Goal: Transaction & Acquisition: Obtain resource

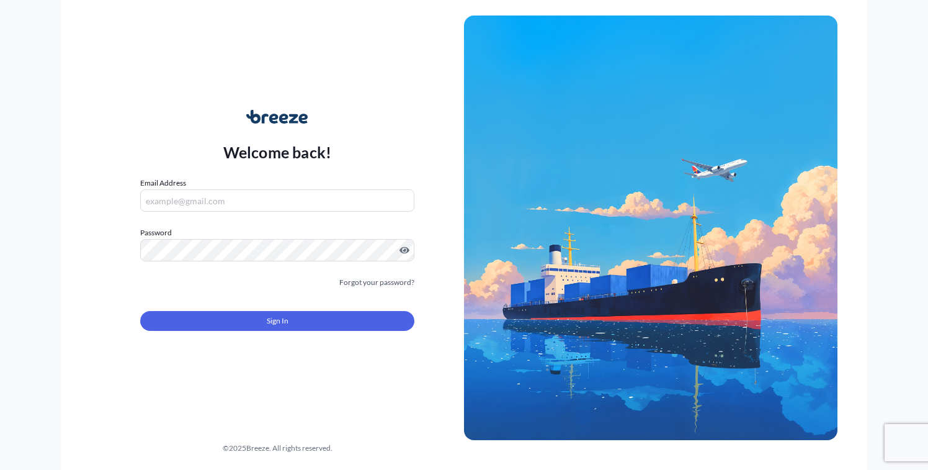
click at [230, 194] on input "Email Address" at bounding box center [277, 200] width 274 height 22
type input "[PERSON_NAME][EMAIL_ADDRESS][DOMAIN_NAME]"
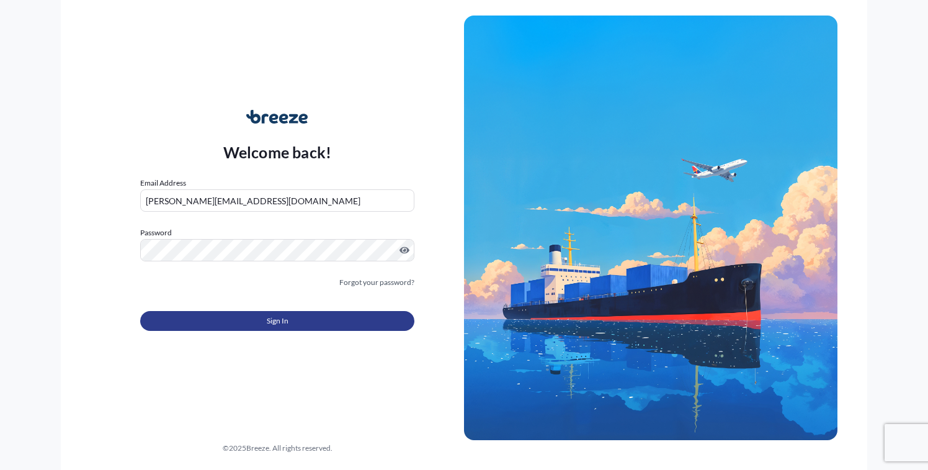
click at [279, 320] on span "Sign In" at bounding box center [278, 321] width 22 height 12
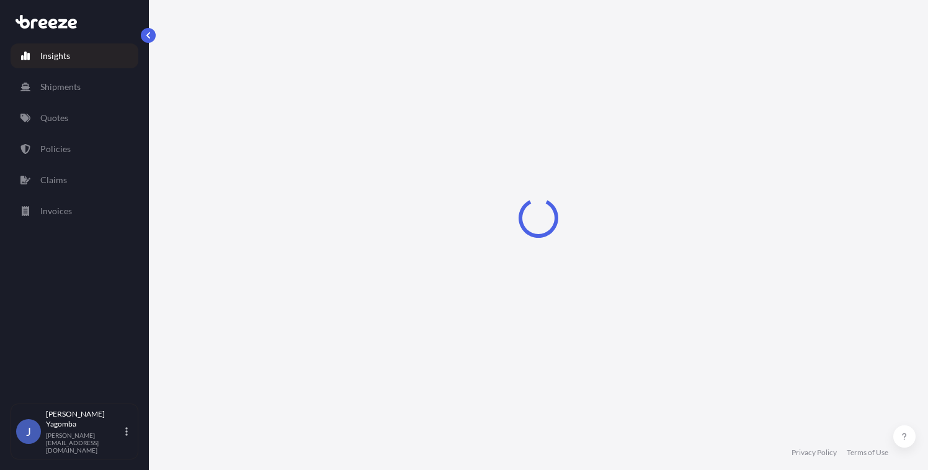
select select "2025"
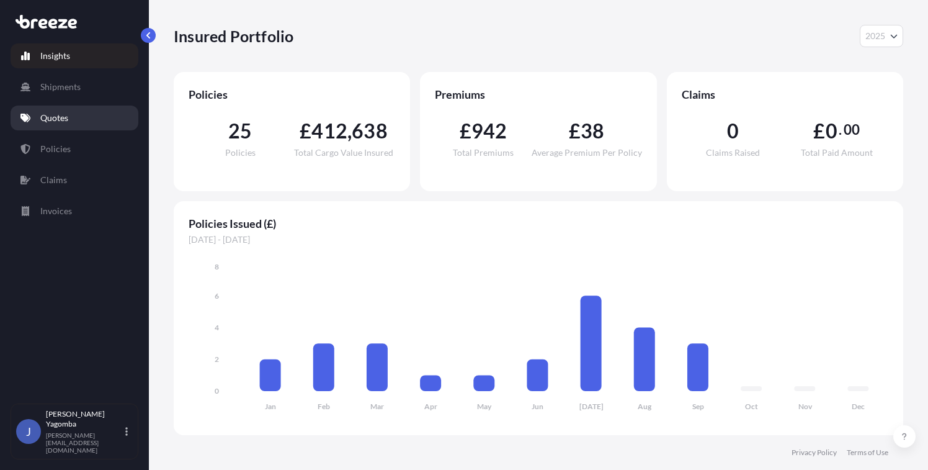
click at [60, 119] on p "Quotes" at bounding box center [54, 118] width 28 height 12
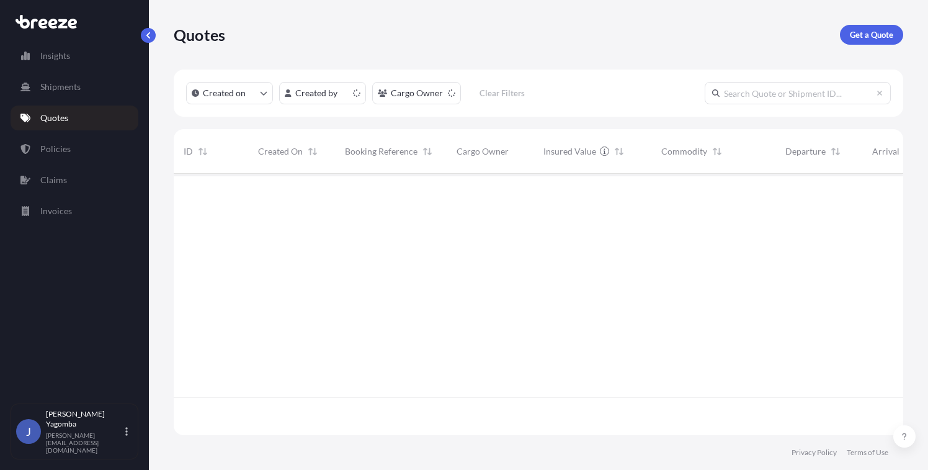
scroll to position [259, 720]
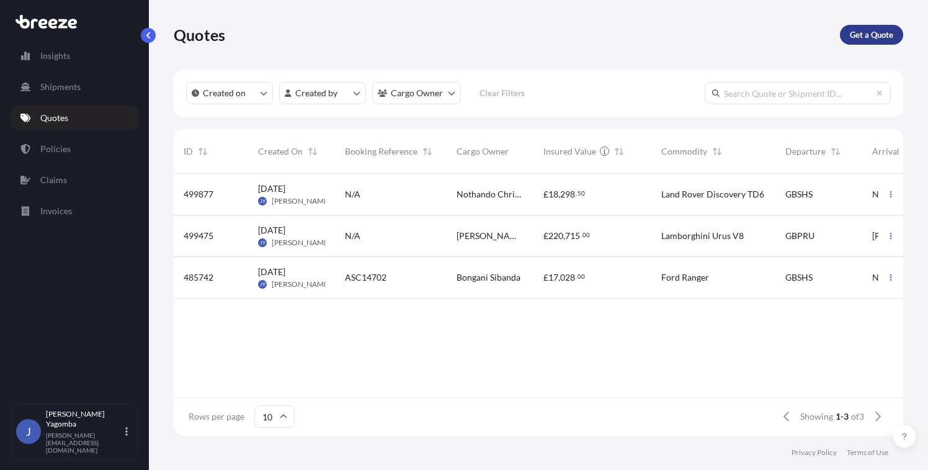
click at [892, 36] on p "Get a Quote" at bounding box center [871, 35] width 43 height 12
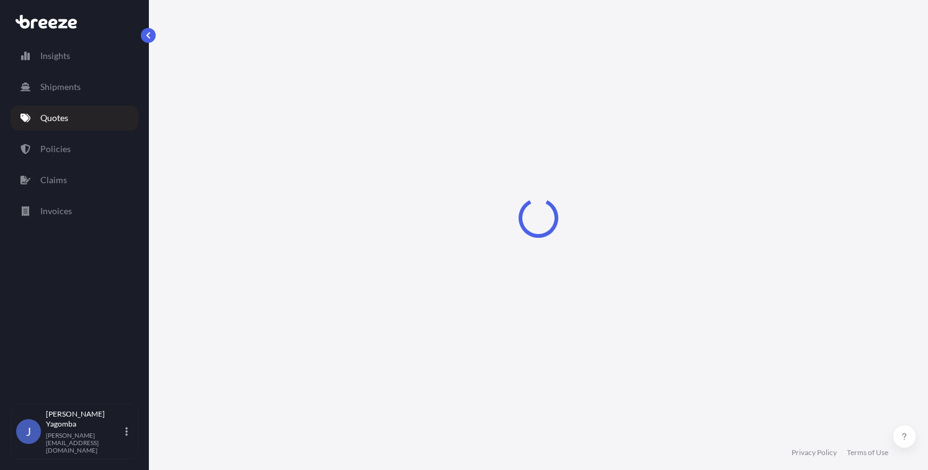
scroll to position [7, 0]
select select "Sea"
select select "1"
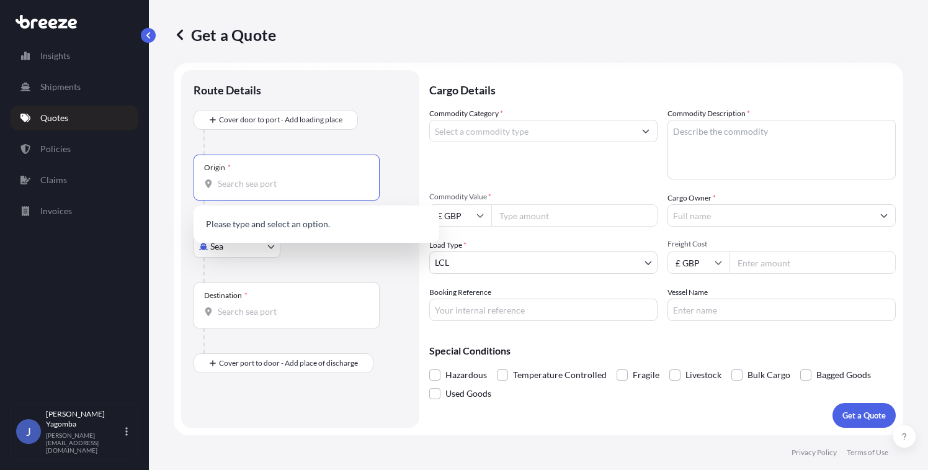
click at [235, 185] on input "Origin *" at bounding box center [291, 183] width 146 height 12
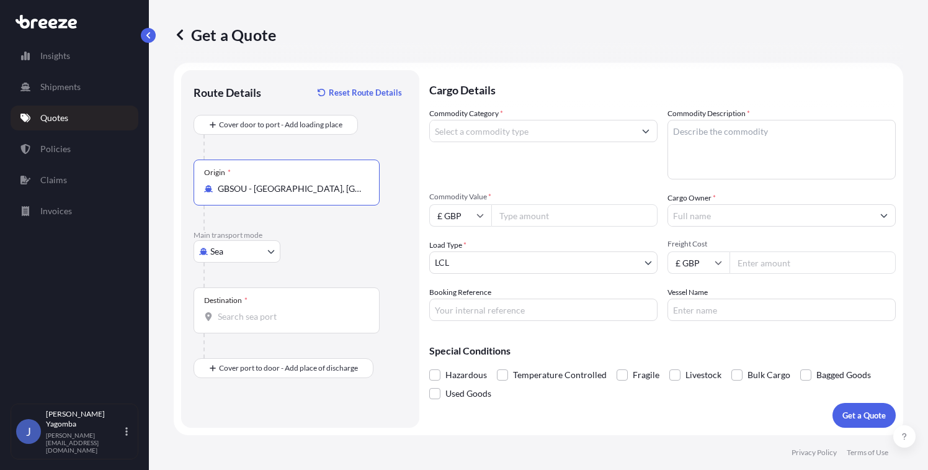
type input "GBSOU - [GEOGRAPHIC_DATA], [GEOGRAPHIC_DATA]"
click at [239, 320] on input "Destination *" at bounding box center [291, 316] width 146 height 12
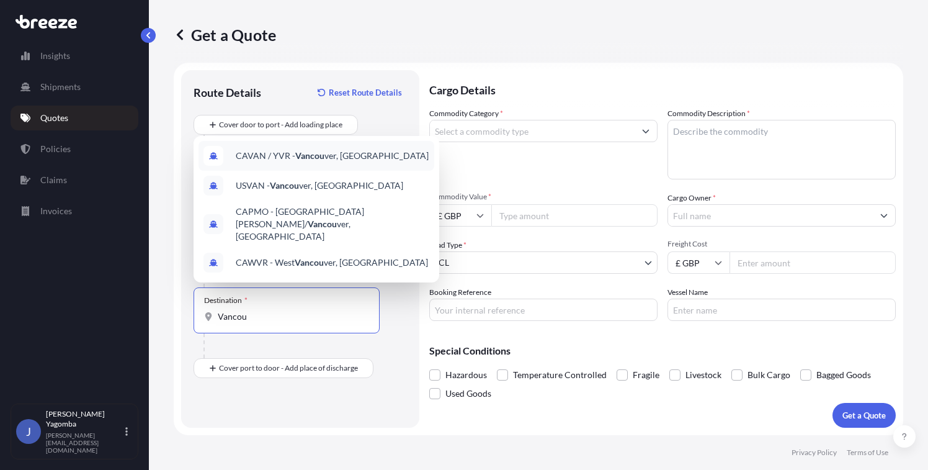
click at [334, 162] on span "CAVAN / YVR - Vancou ver, [GEOGRAPHIC_DATA]" at bounding box center [332, 155] width 193 height 12
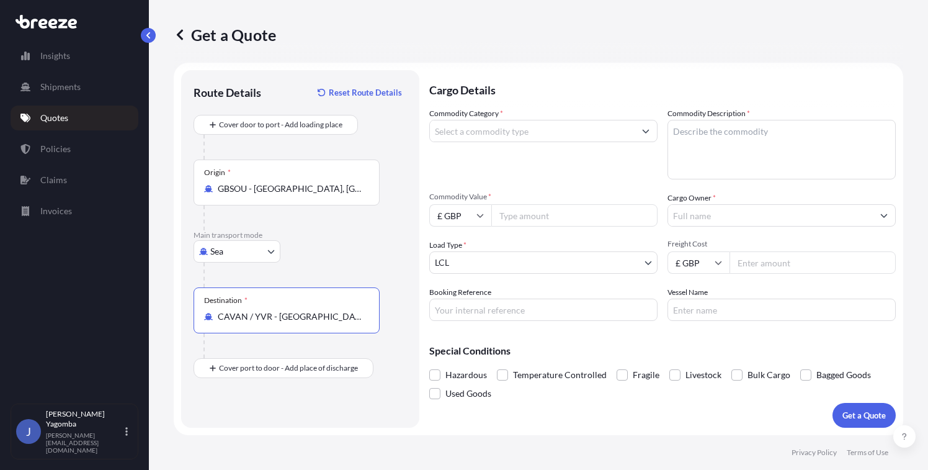
type input "CAVAN / YVR - [GEOGRAPHIC_DATA], [GEOGRAPHIC_DATA]"
click at [645, 131] on icon "Show suggestions" at bounding box center [645, 130] width 7 height 7
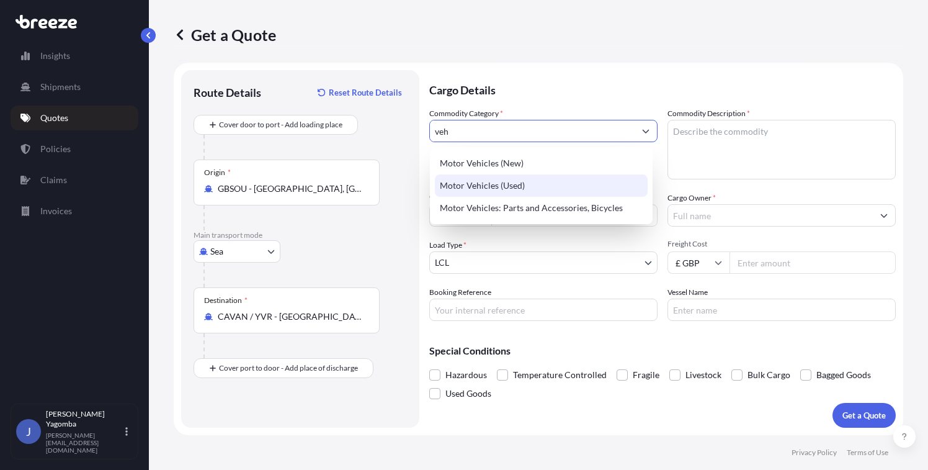
click at [490, 184] on div "Motor Vehicles (Used)" at bounding box center [541, 185] width 213 height 22
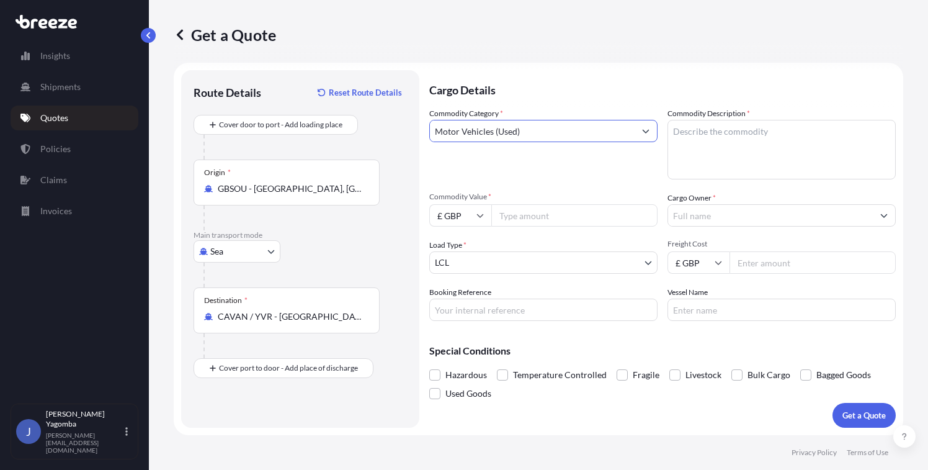
type input "Motor Vehicles (Used)"
click at [705, 136] on textarea "Commodity Description *" at bounding box center [781, 150] width 228 height 60
click at [726, 151] on textarea "Commodity Description *" at bounding box center [781, 150] width 228 height 60
paste textarea "Ferrari 612 Scaglietti"
type textarea "Ferrari 612 Scaglietti"
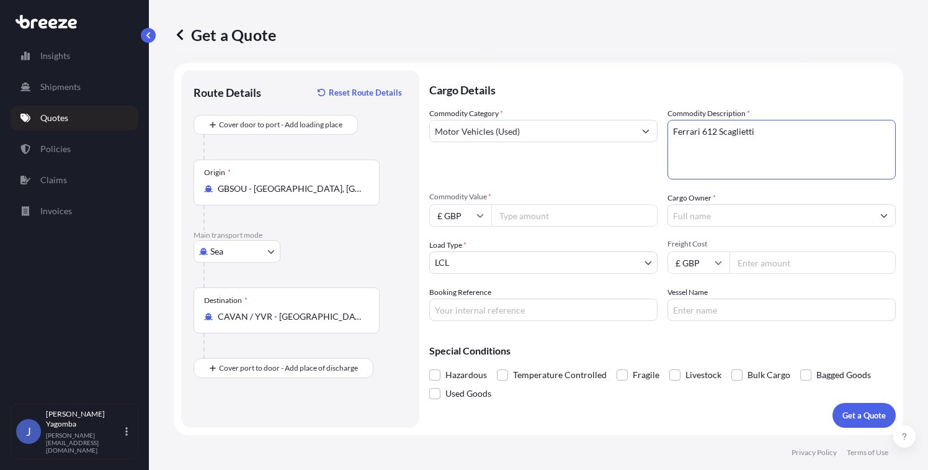
click at [540, 214] on input "Commodity Value *" at bounding box center [574, 215] width 166 height 22
click at [515, 215] on input "111000" at bounding box center [574, 215] width 166 height 22
type input "110000"
click at [769, 261] on input "Freight Cost" at bounding box center [813, 262] width 166 height 22
type input "3520"
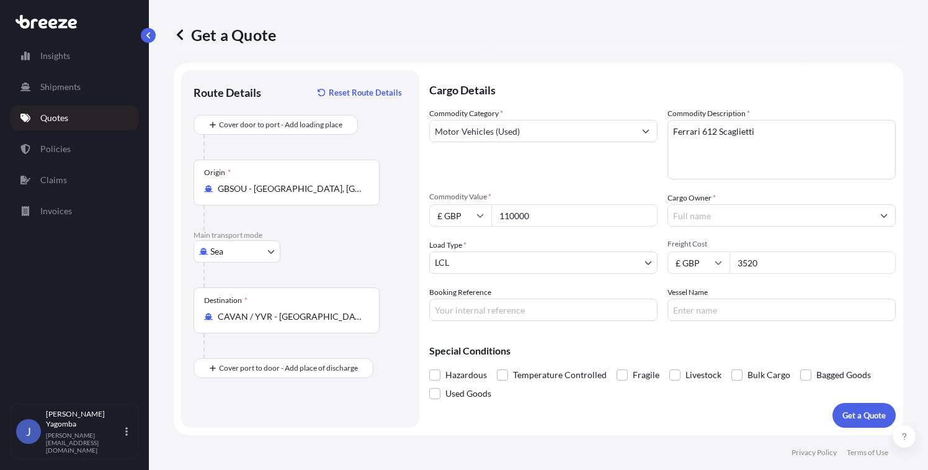
click at [797, 214] on input "Cargo Owner *" at bounding box center [770, 215] width 205 height 22
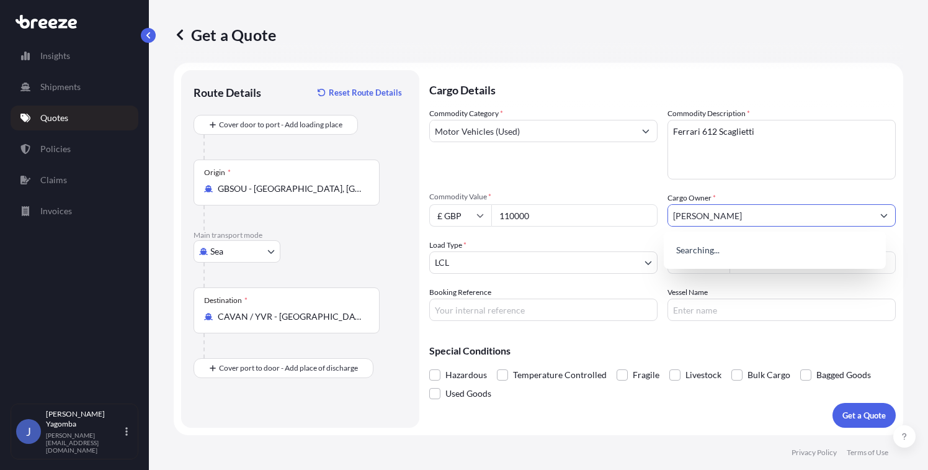
type input "[PERSON_NAME]"
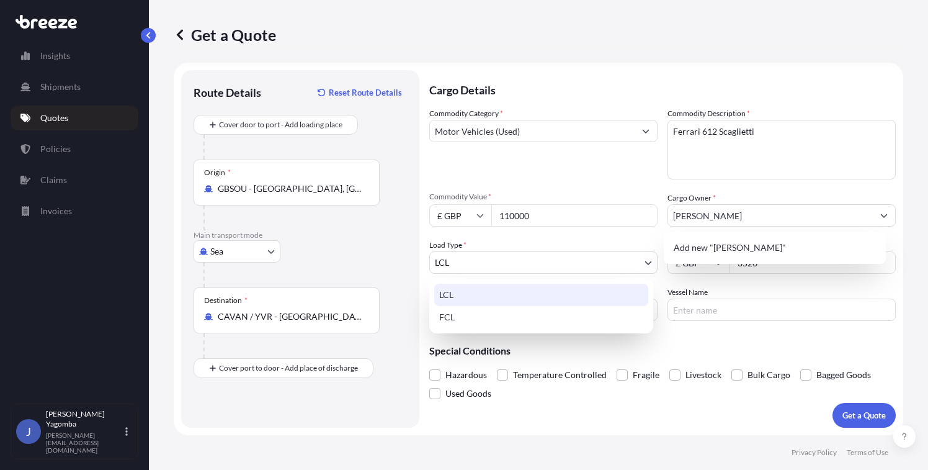
click at [645, 259] on body "15 options available. 1 option available. 0 options available. 1 option availab…" at bounding box center [464, 235] width 928 height 470
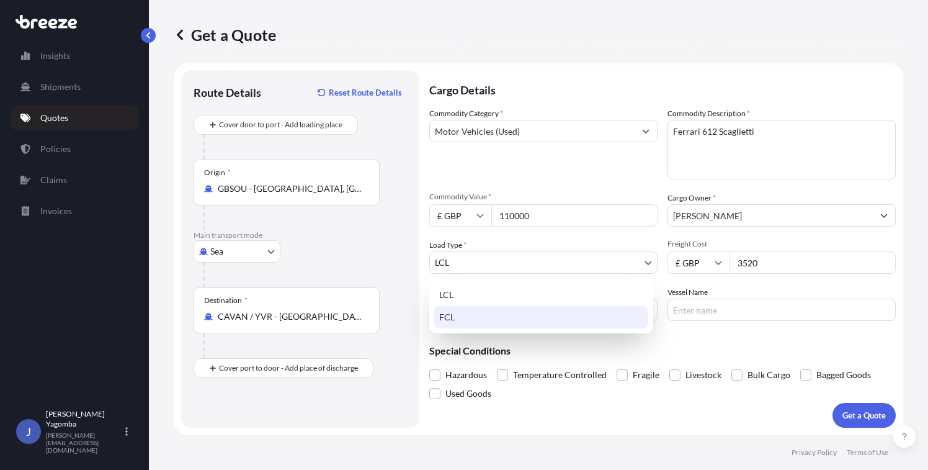
click at [460, 321] on div "FCL" at bounding box center [541, 317] width 214 height 22
select select "2"
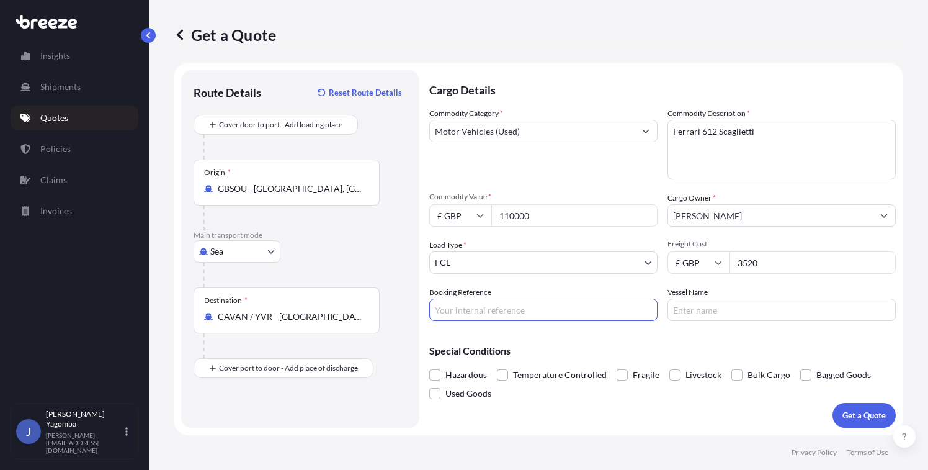
click at [503, 313] on input "Booking Reference" at bounding box center [543, 309] width 228 height 22
type input "N/A"
click at [682, 311] on input "Vessel Name" at bounding box center [781, 309] width 228 height 22
type input "TBC"
click at [850, 416] on p "Get a Quote" at bounding box center [863, 415] width 43 height 12
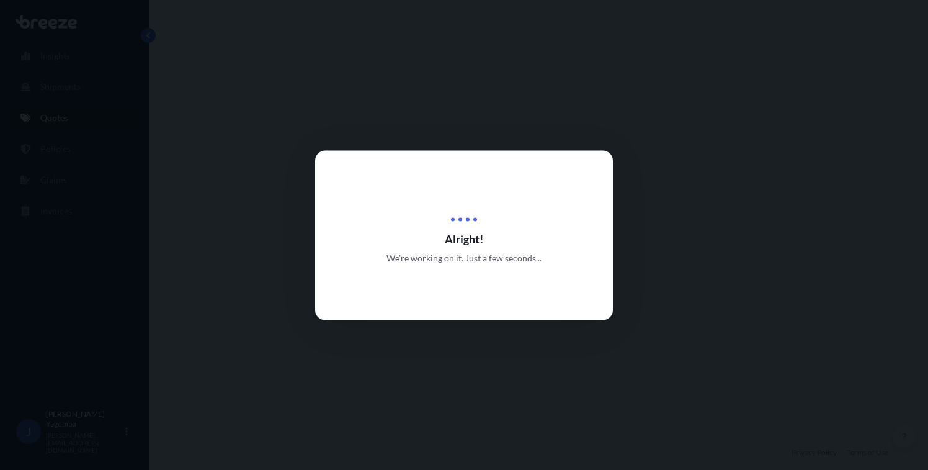
select select "Sea"
select select "2"
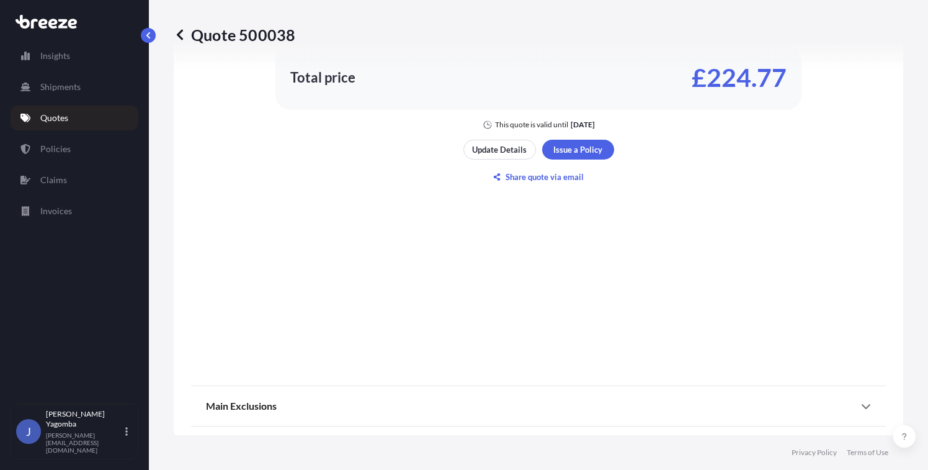
scroll to position [841, 0]
